Goal: Transaction & Acquisition: Purchase product/service

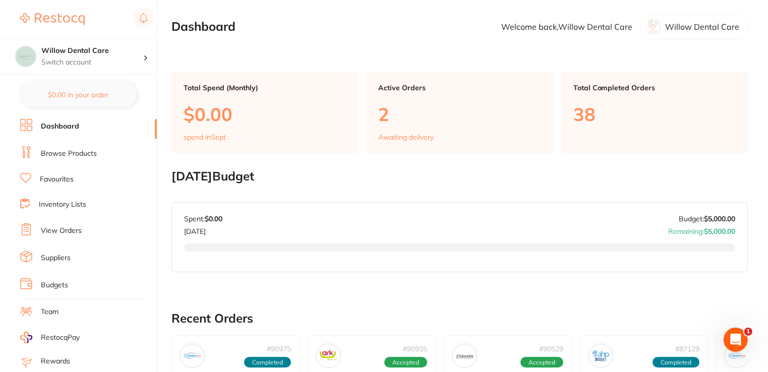
click at [63, 152] on link "Browse Products" at bounding box center [69, 154] width 56 height 10
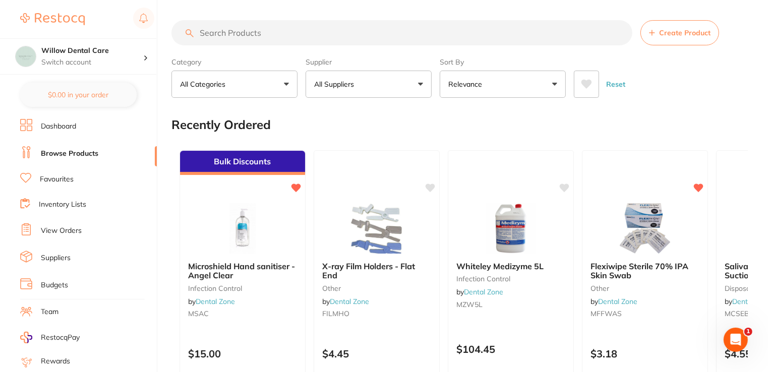
click at [248, 40] on input "search" at bounding box center [401, 32] width 461 height 25
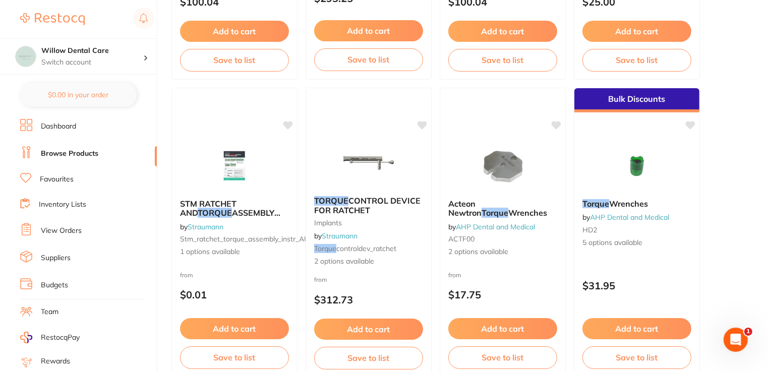
scroll to position [403, 0]
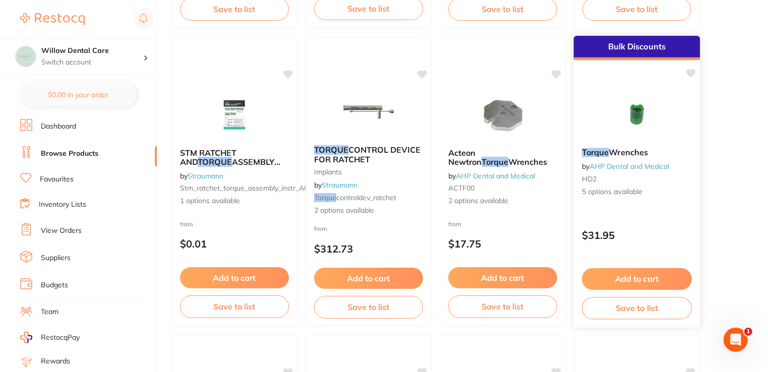
type input "Torque"
click at [623, 166] on link "AHP Dental and Medical" at bounding box center [629, 166] width 80 height 9
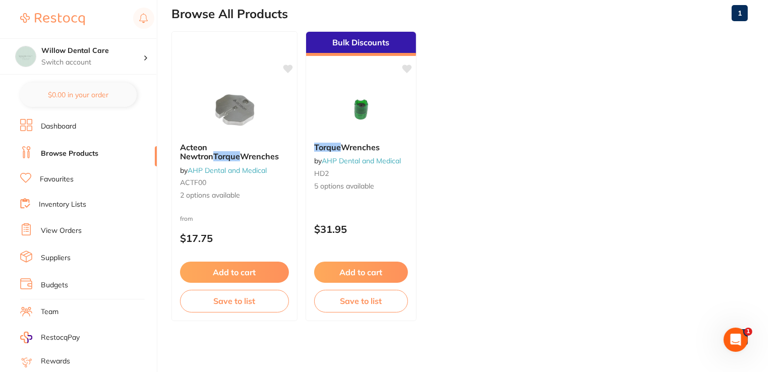
scroll to position [112, 0]
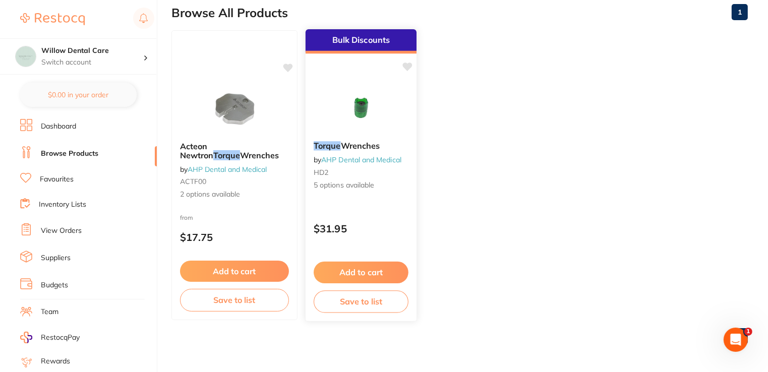
click at [367, 112] on img at bounding box center [361, 107] width 66 height 51
click at [345, 146] on span "Wrenches" at bounding box center [360, 146] width 39 height 10
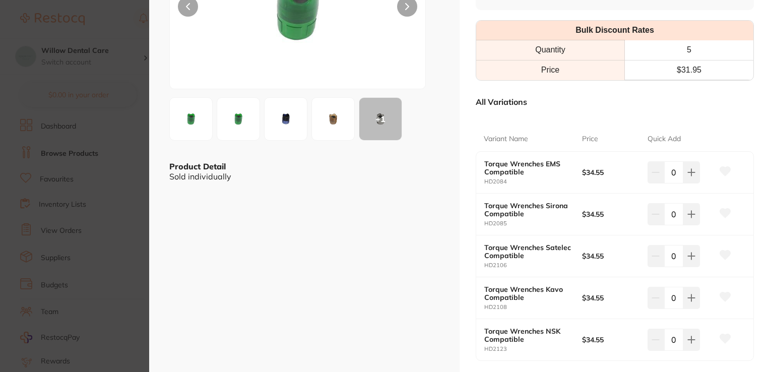
scroll to position [151, 0]
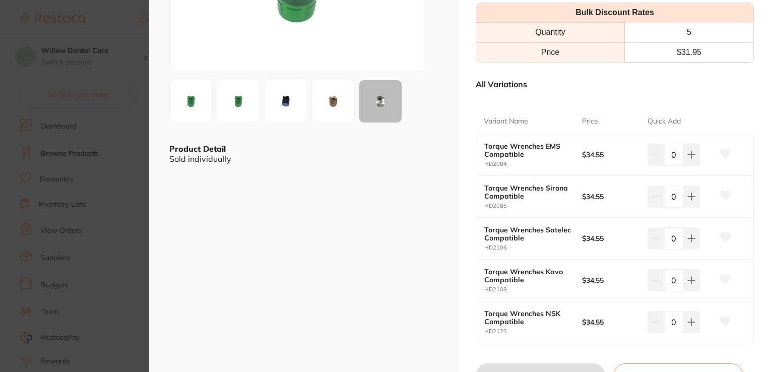
click at [534, 241] on b "Torque Wrenches Satelec Compatible" at bounding box center [529, 234] width 88 height 16
click at [334, 114] on img at bounding box center [333, 101] width 36 height 36
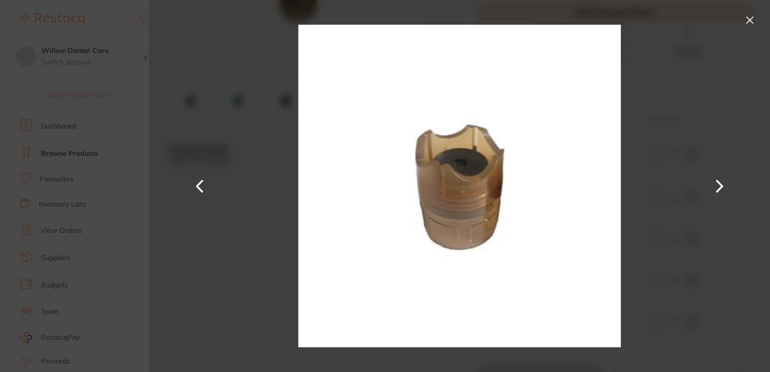
scroll to position [0, 0]
click at [747, 22] on button at bounding box center [750, 20] width 16 height 16
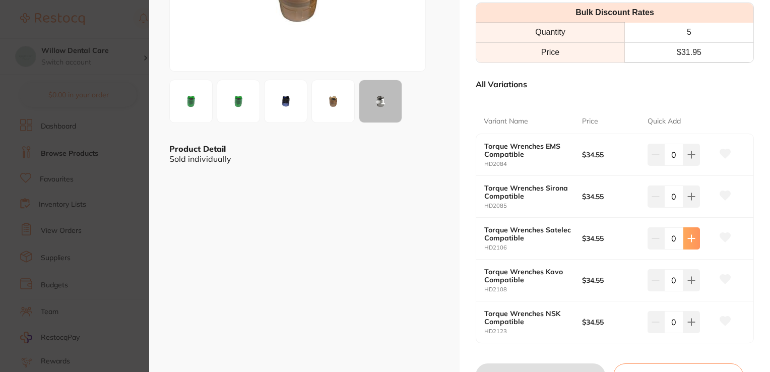
click at [688, 240] on icon at bounding box center [692, 238] width 8 height 8
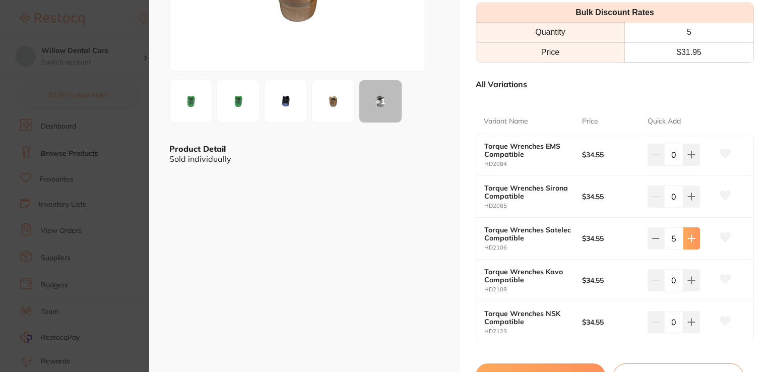
click at [688, 240] on icon at bounding box center [692, 238] width 8 height 8
click at [655, 242] on button at bounding box center [656, 238] width 17 height 22
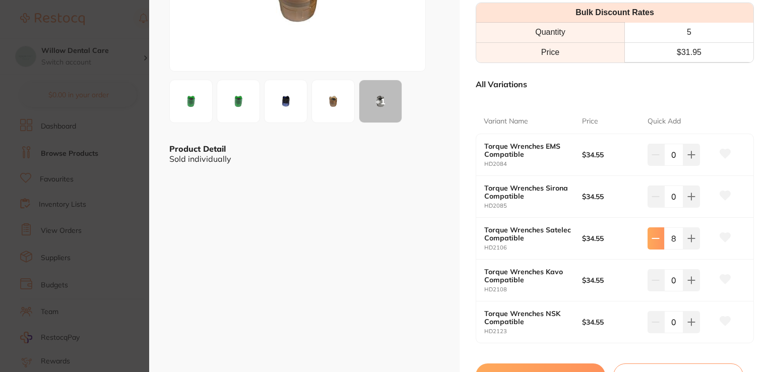
click at [655, 242] on button at bounding box center [656, 238] width 17 height 22
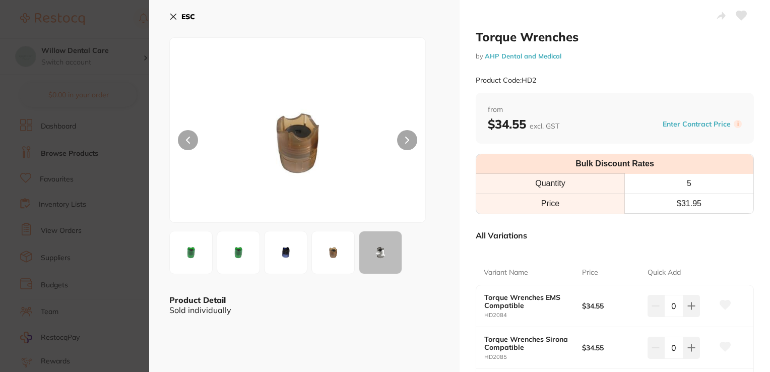
scroll to position [151, 0]
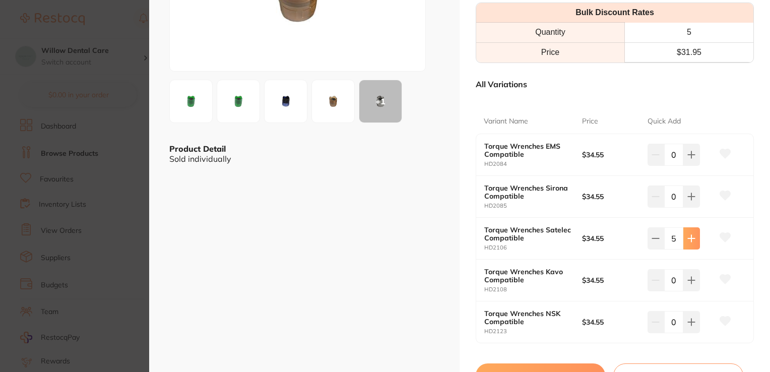
click at [689, 238] on icon at bounding box center [692, 238] width 8 height 8
type input "6"
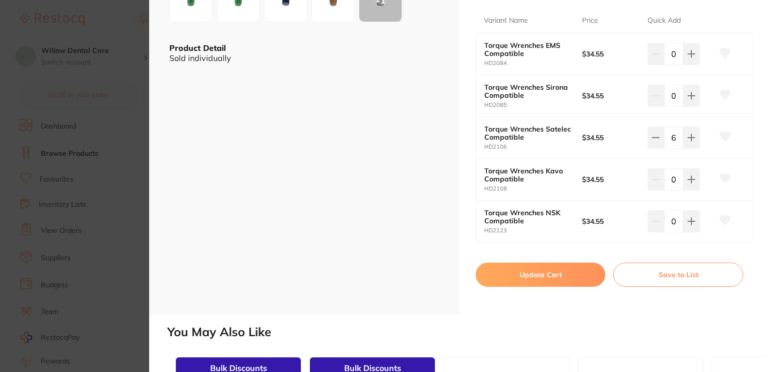
scroll to position [0, 0]
click at [542, 273] on button "Update Cart" at bounding box center [541, 275] width 130 height 24
checkbox input "false"
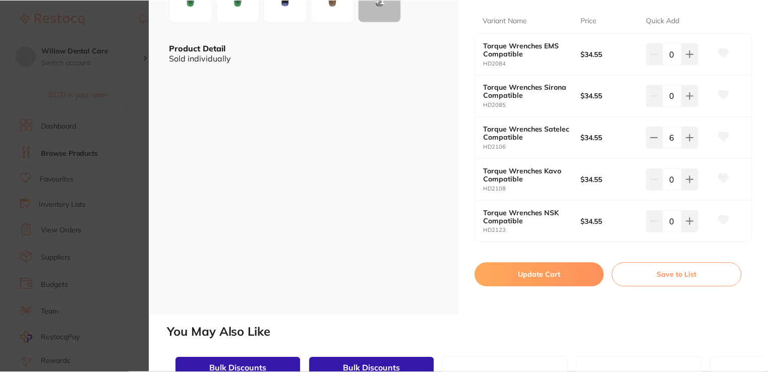
scroll to position [112, 0]
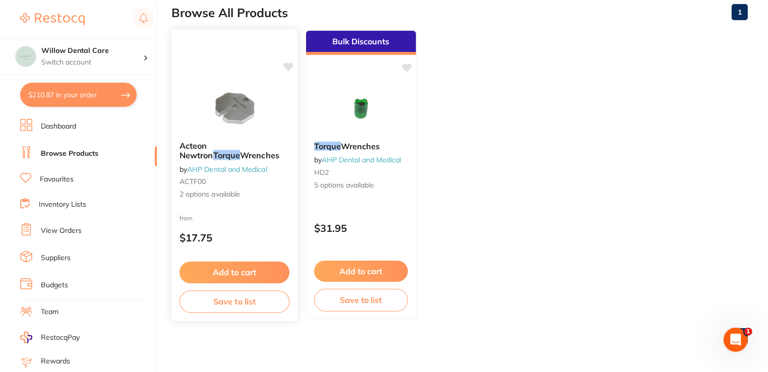
click at [213, 145] on span "Acteon Newtron" at bounding box center [196, 151] width 34 height 20
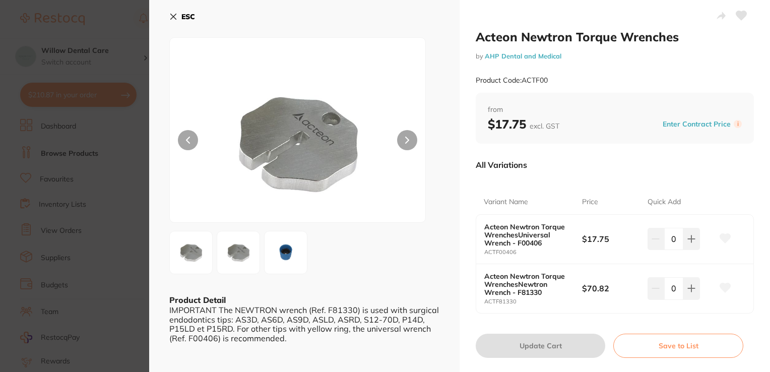
click at [171, 15] on icon at bounding box center [174, 17] width 6 height 6
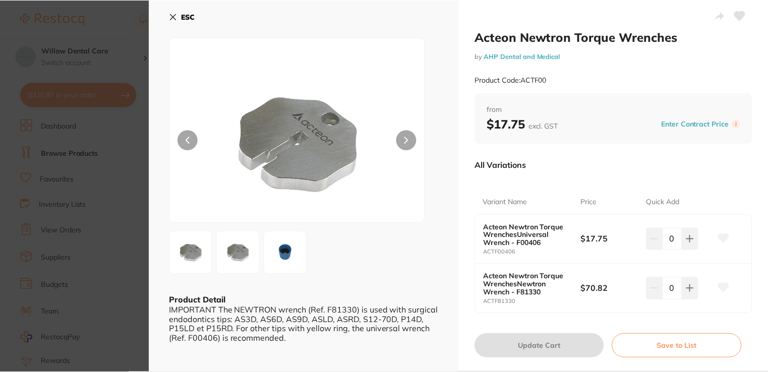
scroll to position [112, 0]
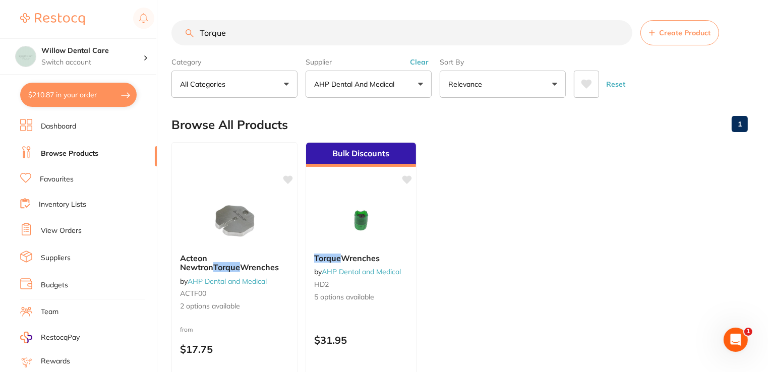
scroll to position [112, 0]
click at [262, 38] on input "Torque" at bounding box center [401, 32] width 461 height 25
type input "T"
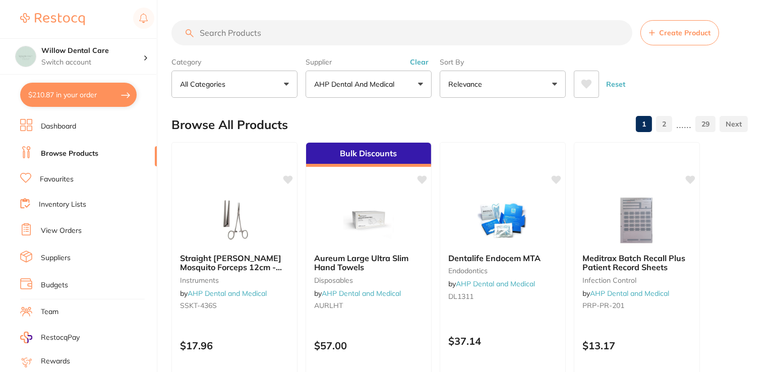
click at [392, 80] on p "AHP Dental and Medical" at bounding box center [356, 84] width 84 height 10
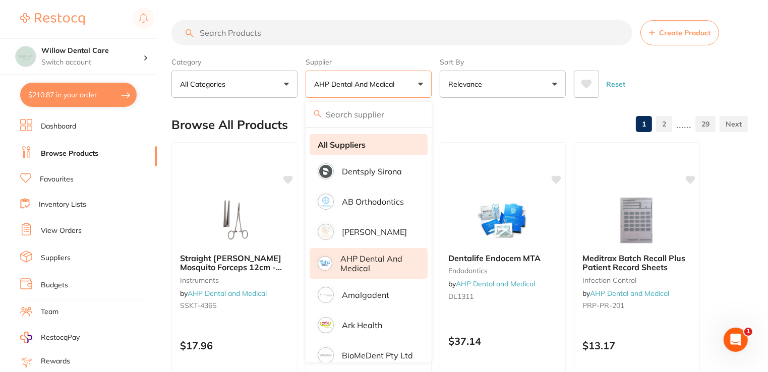
click at [374, 146] on li "All Suppliers" at bounding box center [369, 144] width 118 height 21
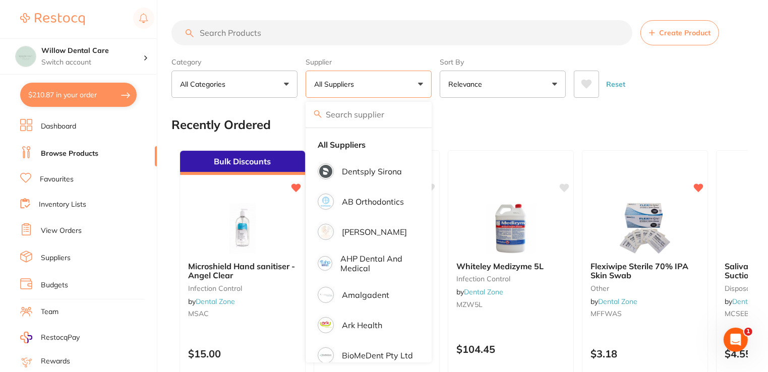
click at [264, 38] on input "search" at bounding box center [401, 32] width 461 height 25
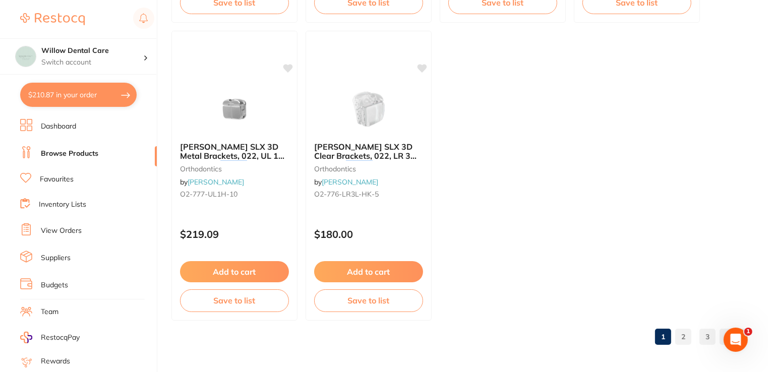
scroll to position [3985, 0]
type input "Torque"
click at [684, 338] on link "2" at bounding box center [683, 337] width 16 height 20
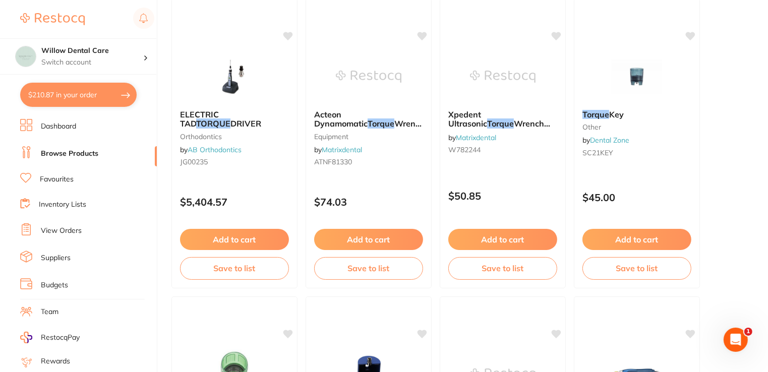
scroll to position [2823, 0]
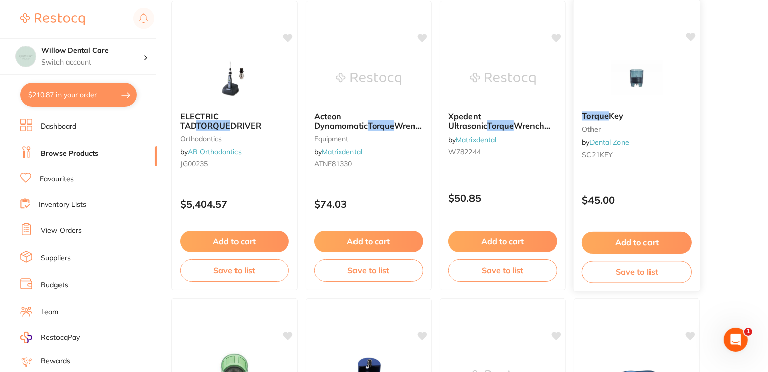
click at [611, 119] on span "Key" at bounding box center [616, 116] width 15 height 10
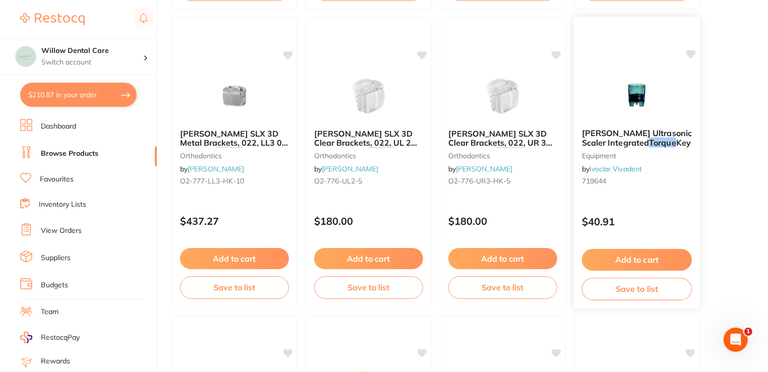
scroll to position [1613, 0]
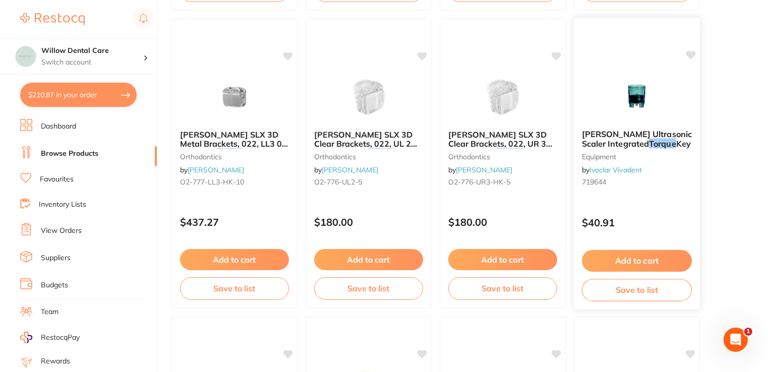
click at [635, 94] on img at bounding box center [637, 96] width 66 height 51
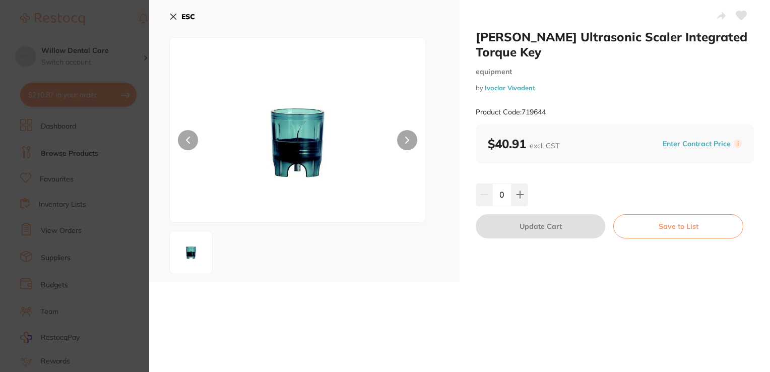
click at [174, 15] on icon at bounding box center [173, 17] width 8 height 8
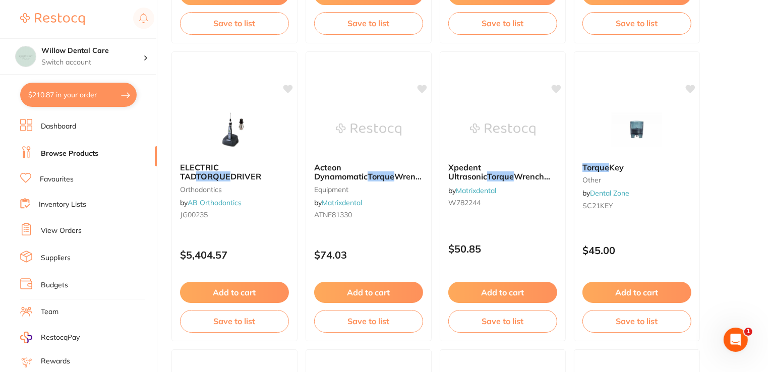
scroll to position [2773, 0]
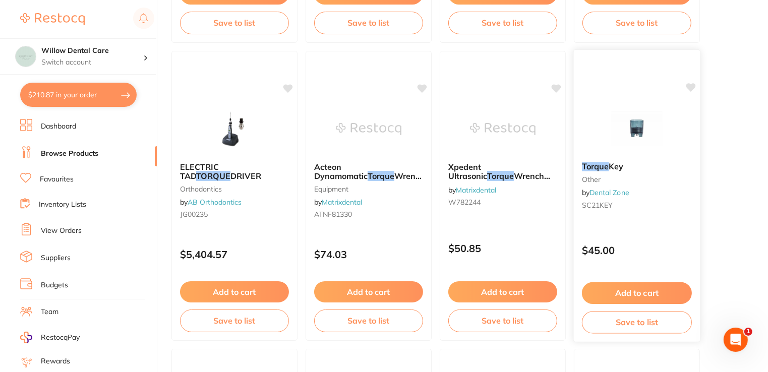
click at [635, 133] on img at bounding box center [637, 128] width 66 height 51
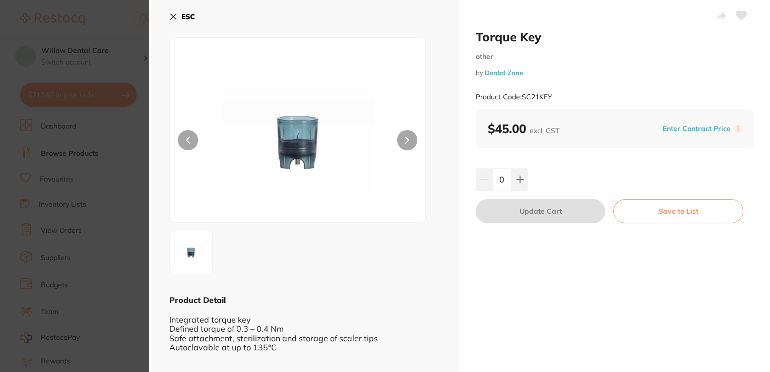
click at [169, 16] on icon at bounding box center [173, 17] width 8 height 8
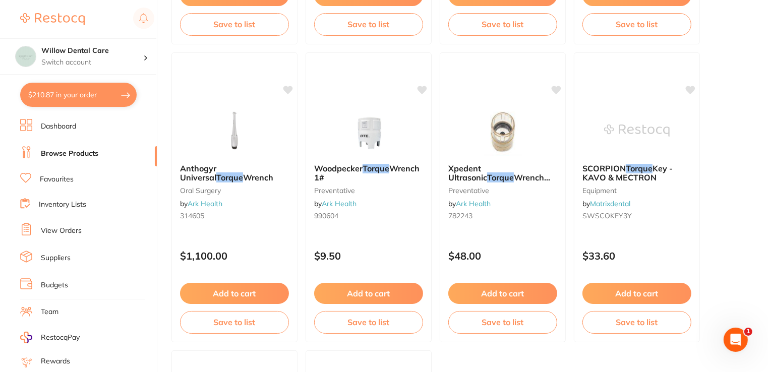
scroll to position [3731, 0]
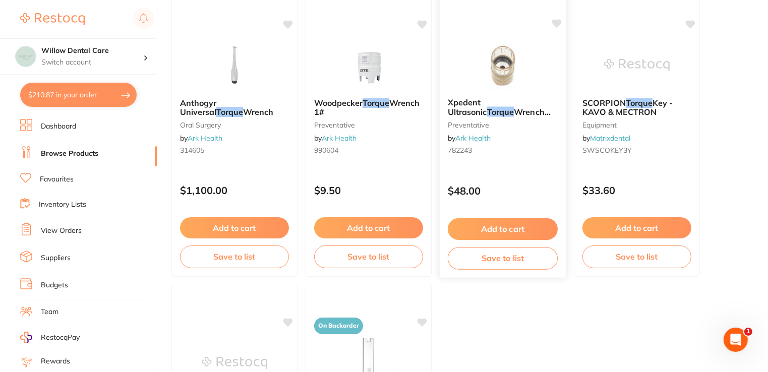
click at [522, 226] on button "Add to cart" at bounding box center [503, 229] width 110 height 22
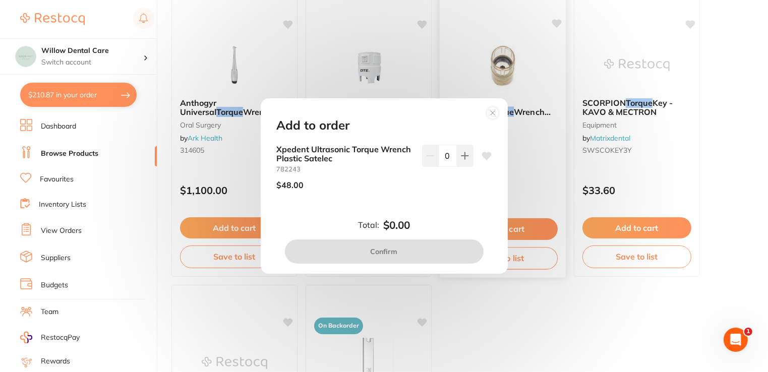
scroll to position [0, 0]
click at [490, 114] on circle at bounding box center [493, 113] width 12 height 12
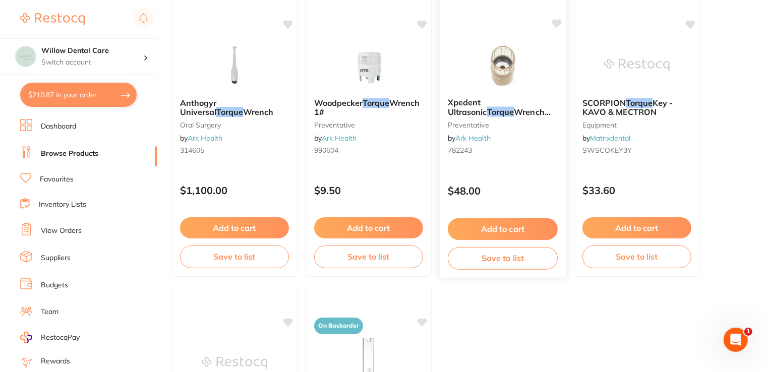
click at [504, 67] on img at bounding box center [502, 64] width 66 height 51
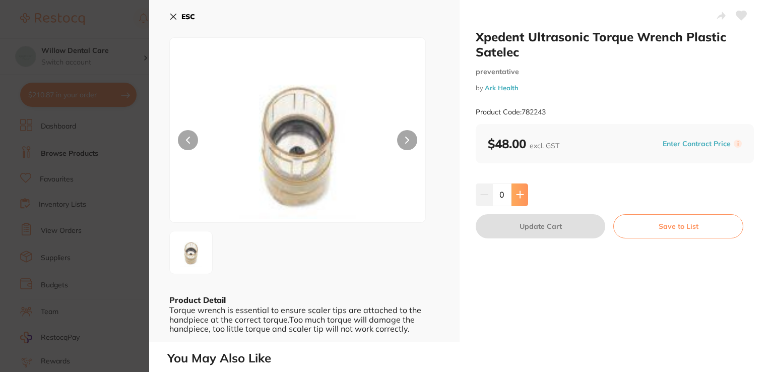
click at [520, 195] on icon at bounding box center [520, 195] width 7 height 7
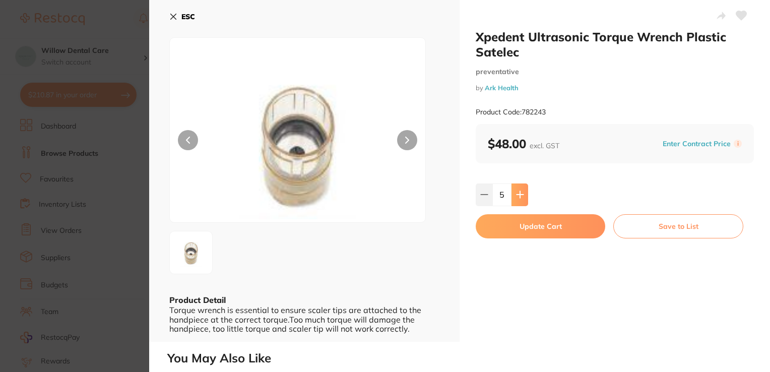
click at [520, 195] on icon at bounding box center [520, 195] width 7 height 7
click at [484, 195] on icon at bounding box center [484, 195] width 7 height 0
type input "5"
click at [550, 231] on button "Update Cart" at bounding box center [541, 226] width 130 height 24
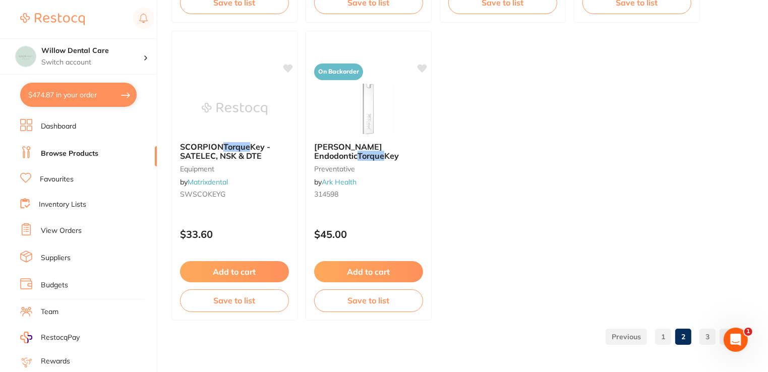
scroll to position [3985, 0]
click at [708, 342] on link "3" at bounding box center [707, 337] width 16 height 20
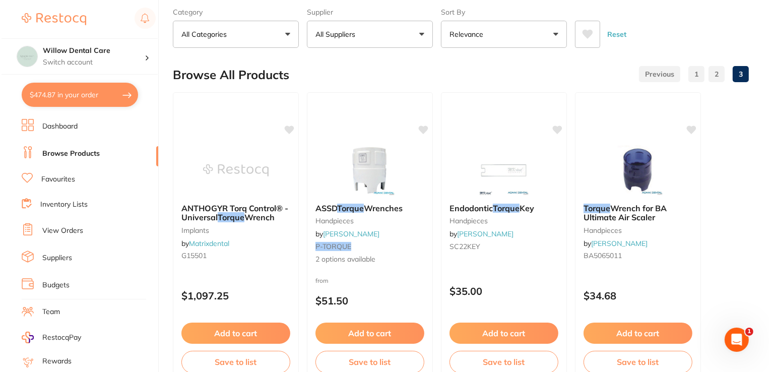
scroll to position [0, 0]
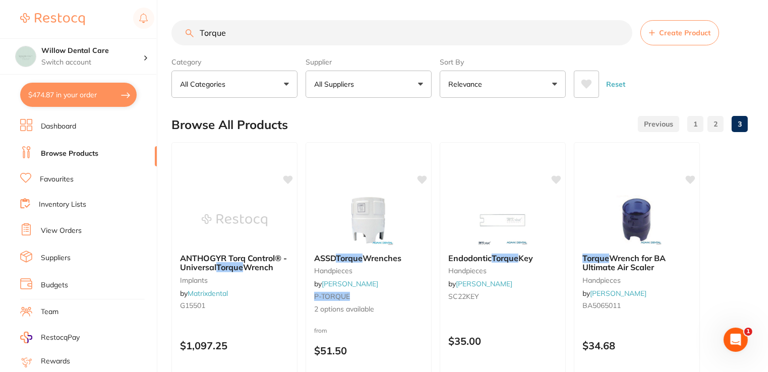
click at [87, 96] on button "$474.87 in your order" at bounding box center [78, 95] width 116 height 24
checkbox input "true"
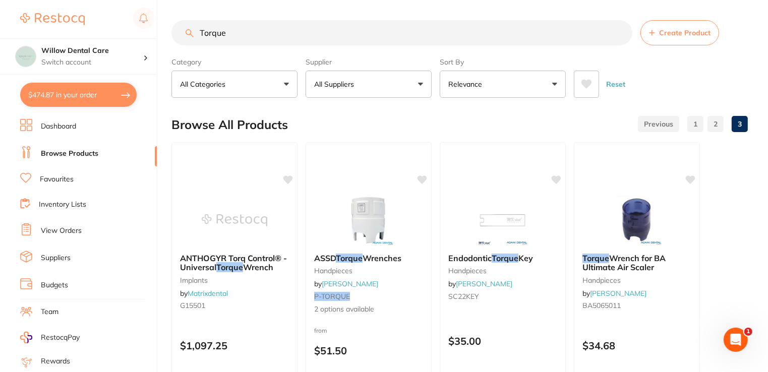
checkbox input "true"
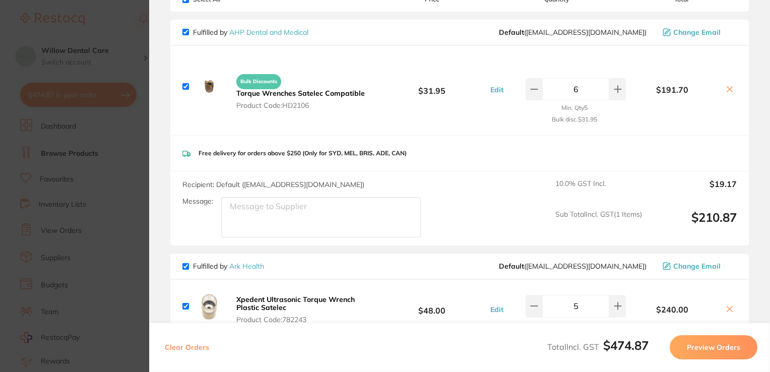
scroll to position [50, 0]
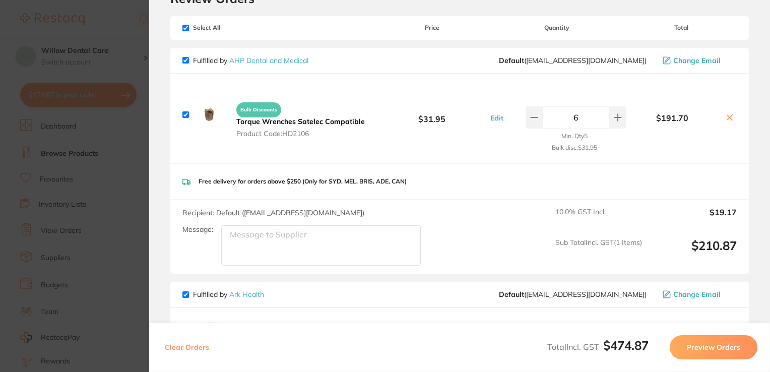
click at [114, 31] on section "Update RRP Set your pre negotiated price for this item. Item Agreed RRP (excl. …" at bounding box center [385, 186] width 770 height 372
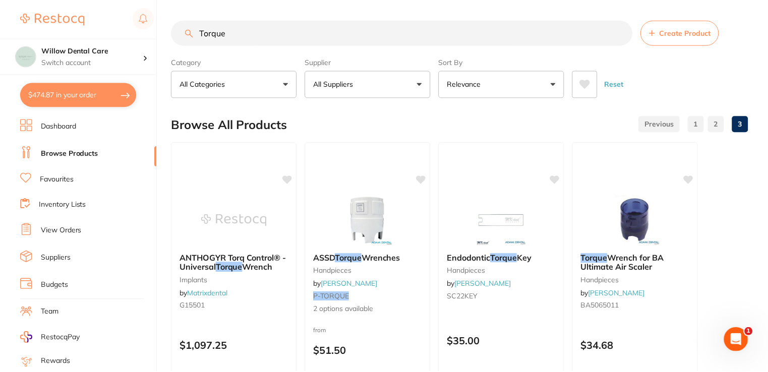
scroll to position [0, 0]
